Goal: Ask a question

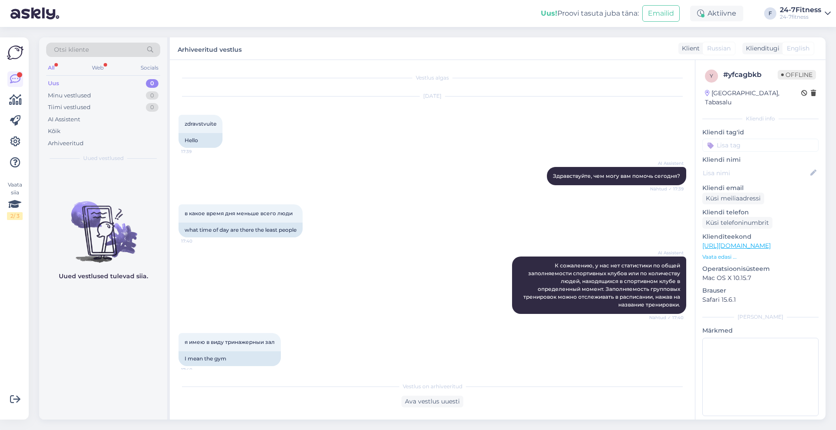
scroll to position [195, 0]
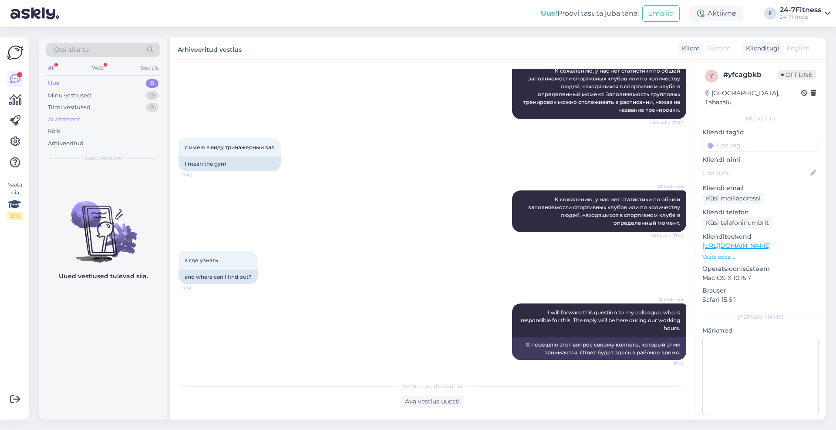
click at [70, 118] on div "AI Assistent" at bounding box center [64, 119] width 32 height 9
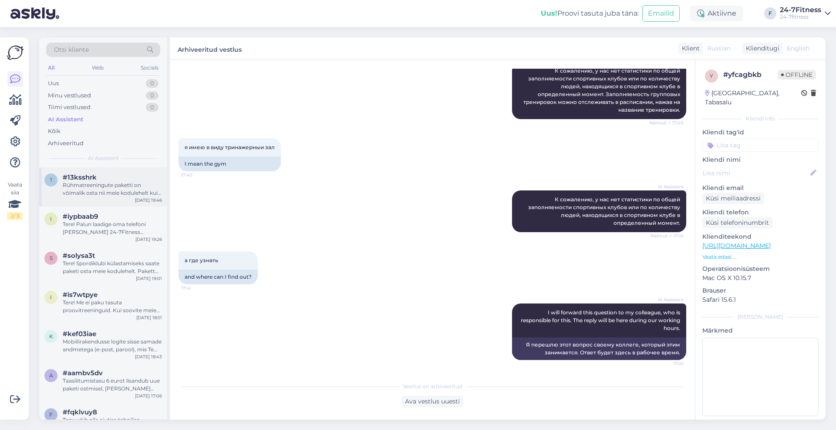
click at [127, 193] on div "Rühmatreeningute paketti on võimalik osta nii meie kodulehelt kui ka mobiiliäpi…" at bounding box center [112, 189] width 99 height 16
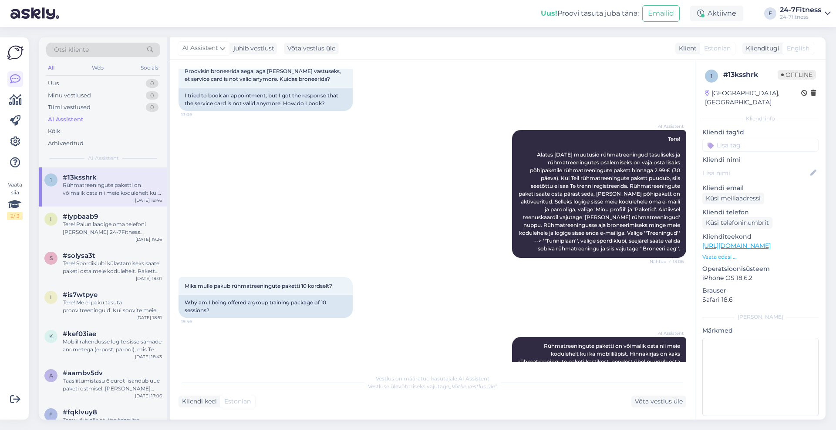
scroll to position [103, 0]
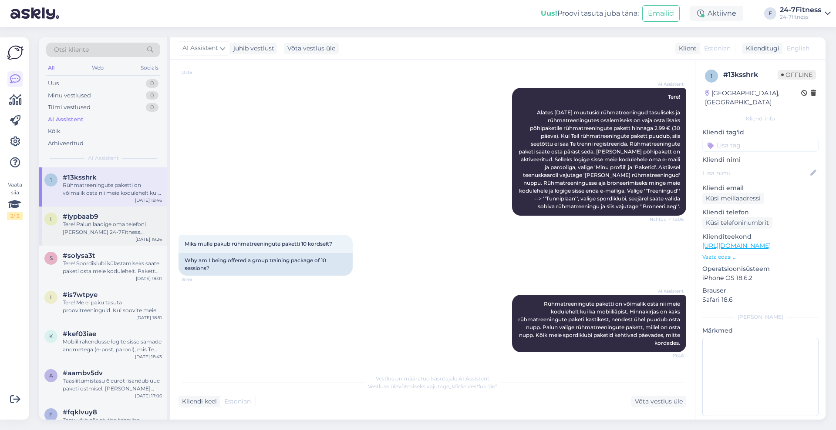
click at [136, 235] on div "Tere! Palun laadige oma telefoni [PERSON_NAME] 24-7Fitness mobiilirakendus. Log…" at bounding box center [112, 229] width 99 height 16
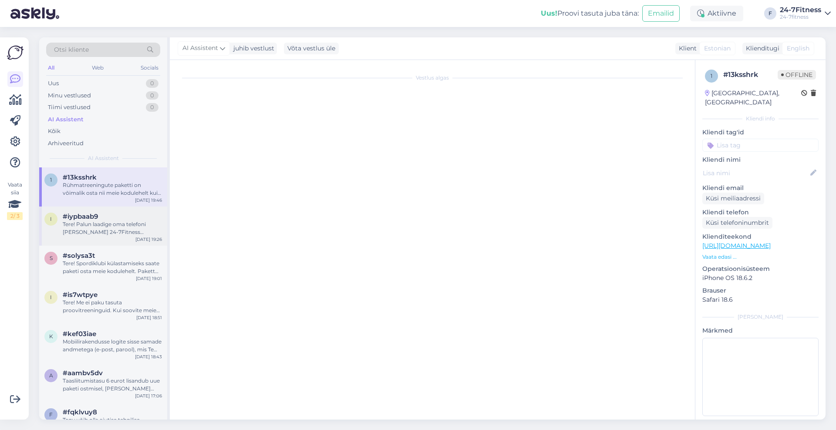
scroll to position [0, 0]
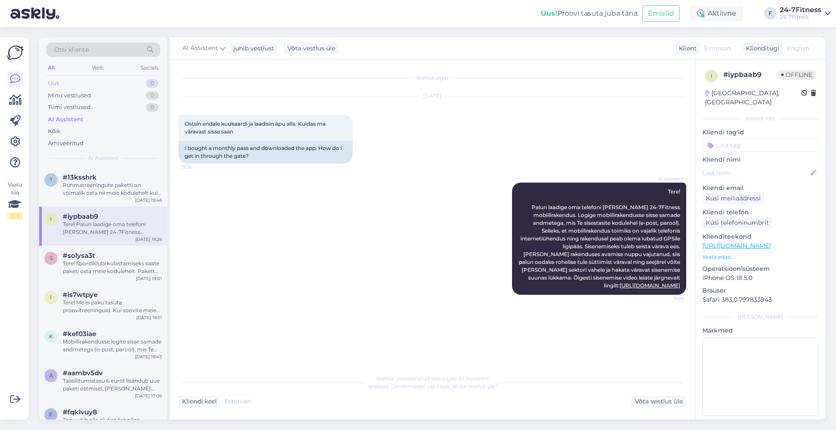
click at [99, 82] on div "Uus 0" at bounding box center [103, 83] width 114 height 12
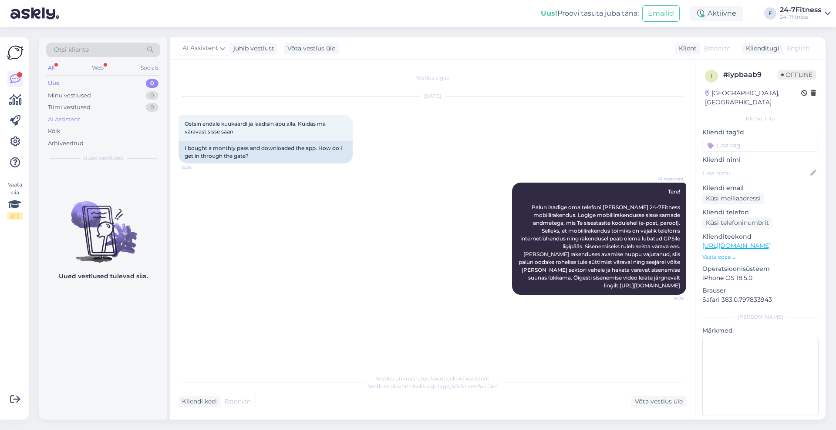
click at [66, 122] on div "AI Assistent" at bounding box center [64, 119] width 32 height 9
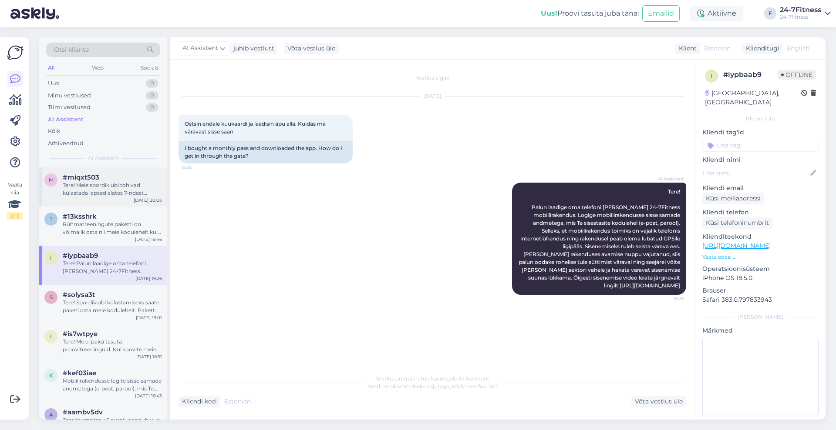
click at [119, 188] on div "Tere! Meie spordiklubi tohivad külastada lapsed alates 7-ndast eluaastast ning …" at bounding box center [112, 189] width 99 height 16
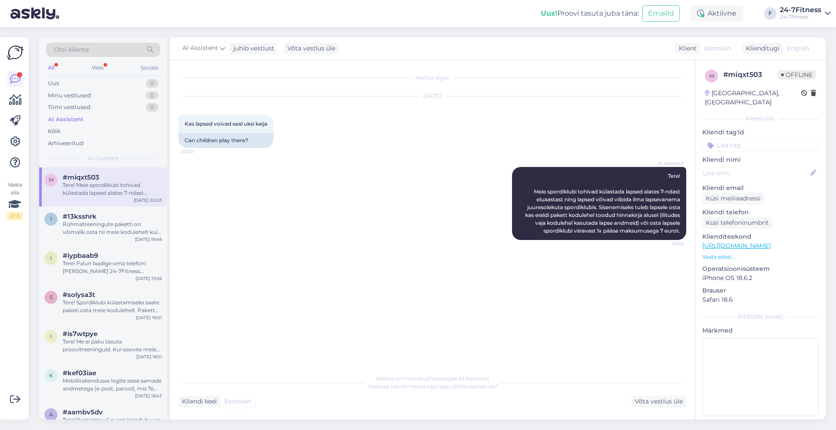
click at [85, 118] on div "AI Assistent" at bounding box center [103, 120] width 114 height 12
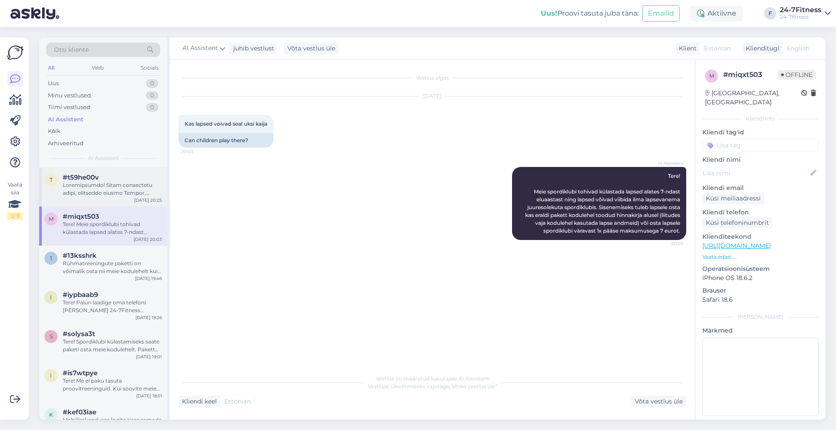
click at [97, 194] on div at bounding box center [112, 189] width 99 height 16
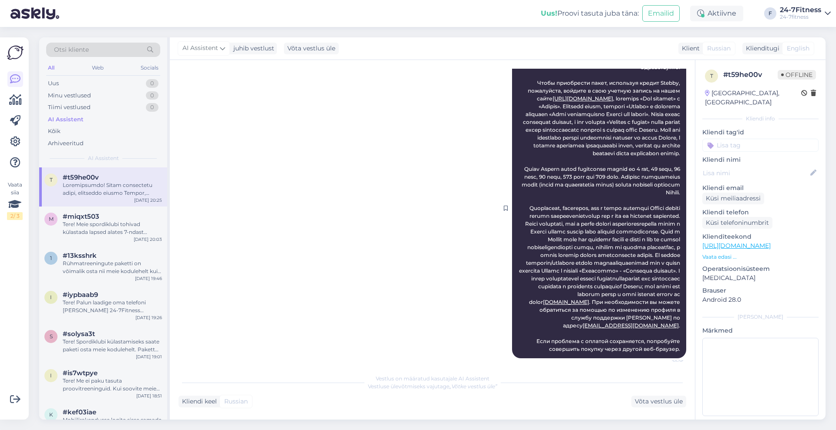
scroll to position [131, 0]
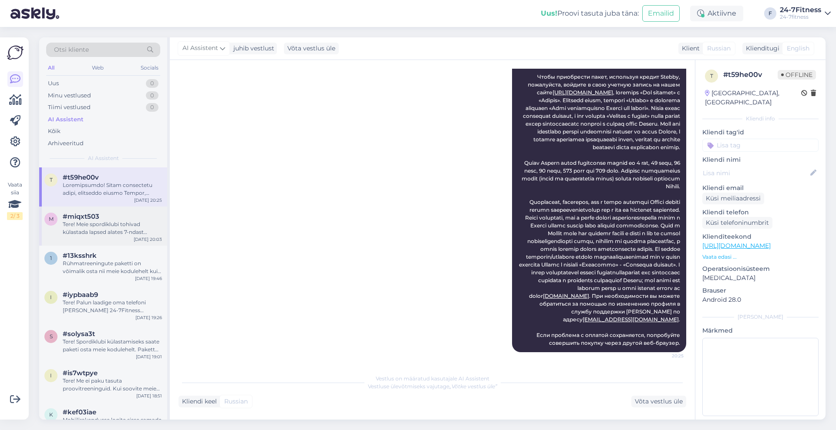
click at [140, 231] on div "Tere! Meie spordiklubi tohivad külastada lapsed alates 7-ndast eluaastast ning …" at bounding box center [112, 229] width 99 height 16
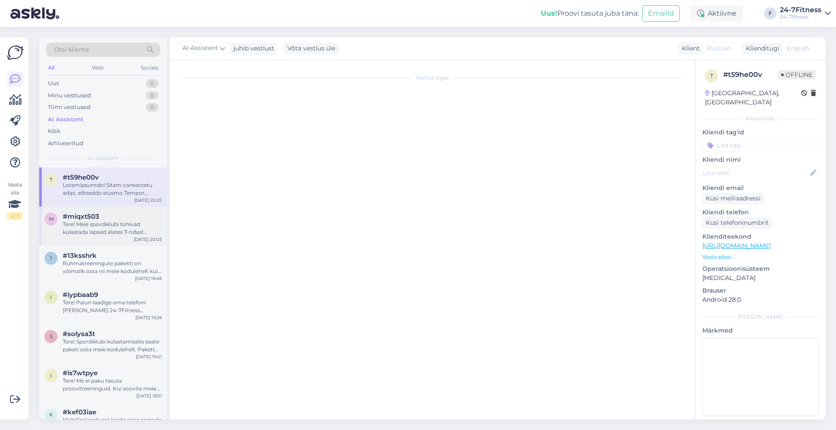
scroll to position [0, 0]
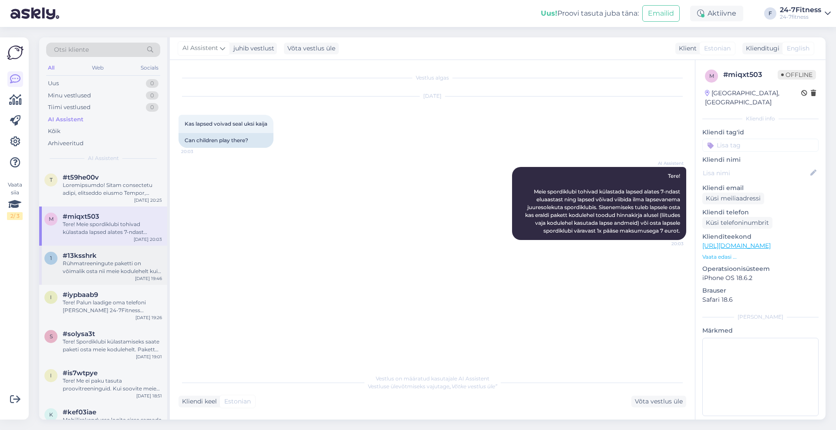
click at [147, 269] on div "Rühmatreeningute paketti on võimalik osta nii meie kodulehelt kui ka mobiiliäpi…" at bounding box center [112, 268] width 99 height 16
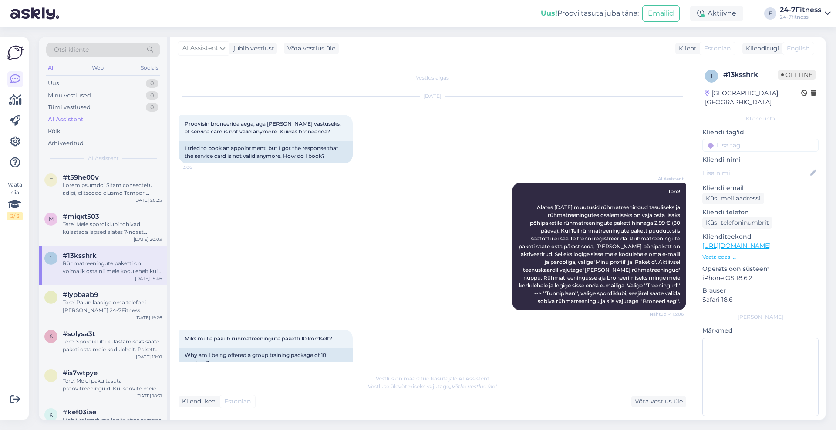
scroll to position [103, 0]
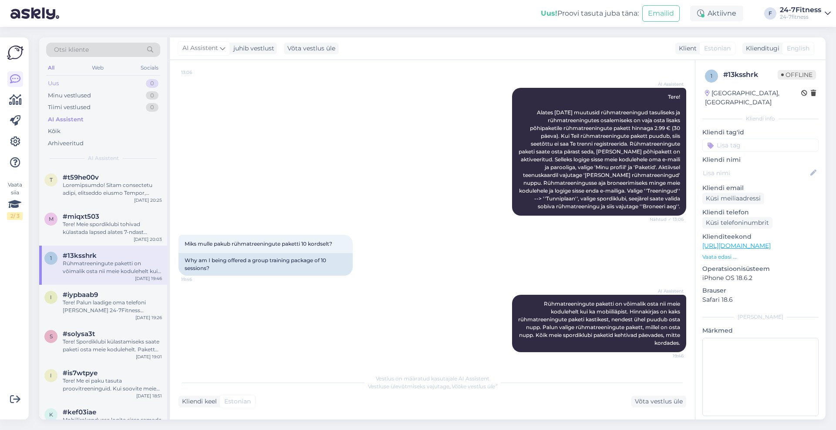
click at [62, 83] on div "Uus 0" at bounding box center [103, 83] width 114 height 12
